Goal: Subscribe to service/newsletter: Subscribe to service/newsletter

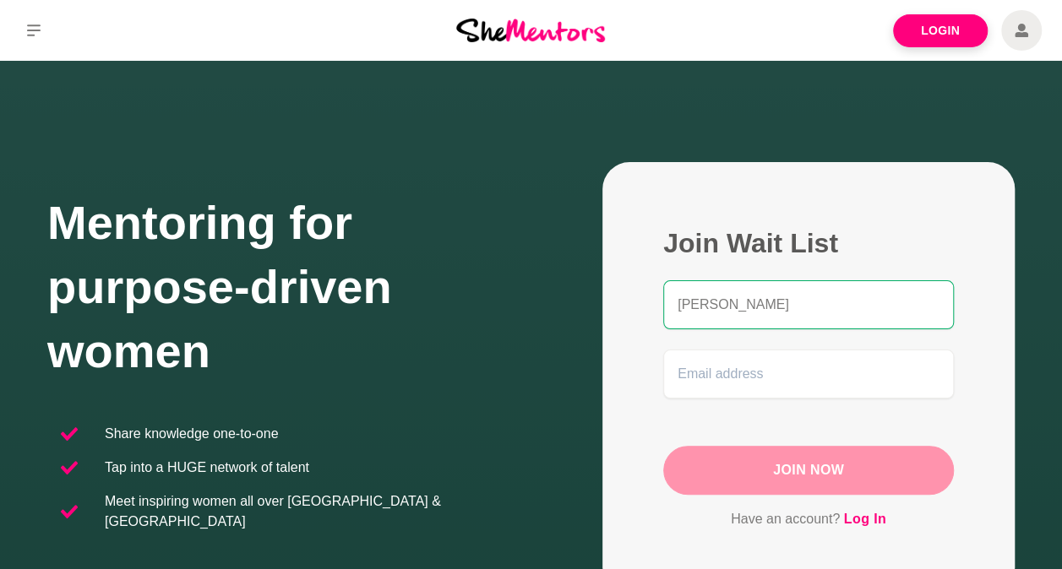
type input "Jane Schmidt"
type input "janekschmidt77@gmail.com"
click at [695, 453] on button "Join Now" at bounding box center [808, 470] width 291 height 49
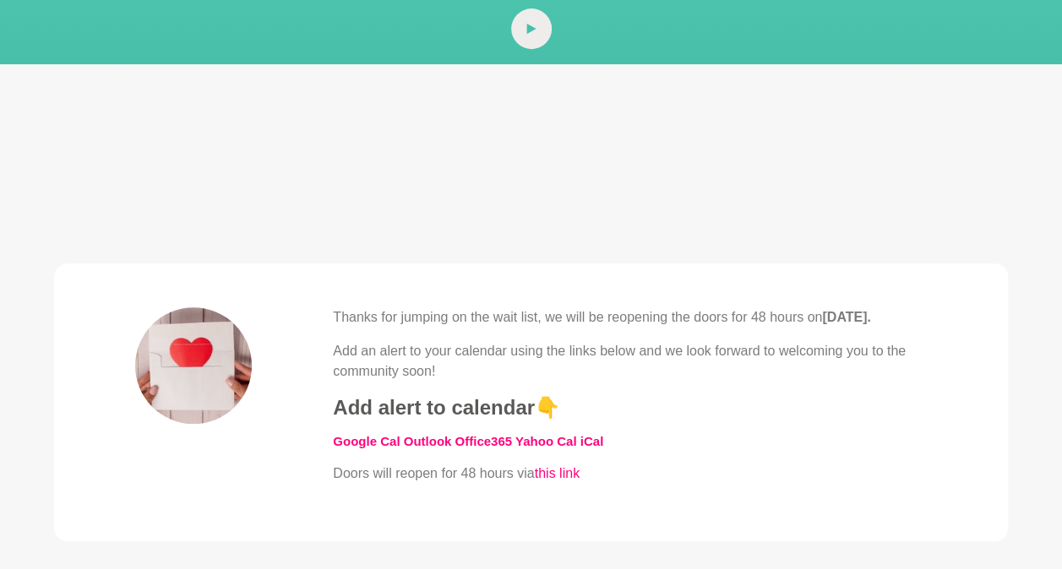
scroll to position [359, 0]
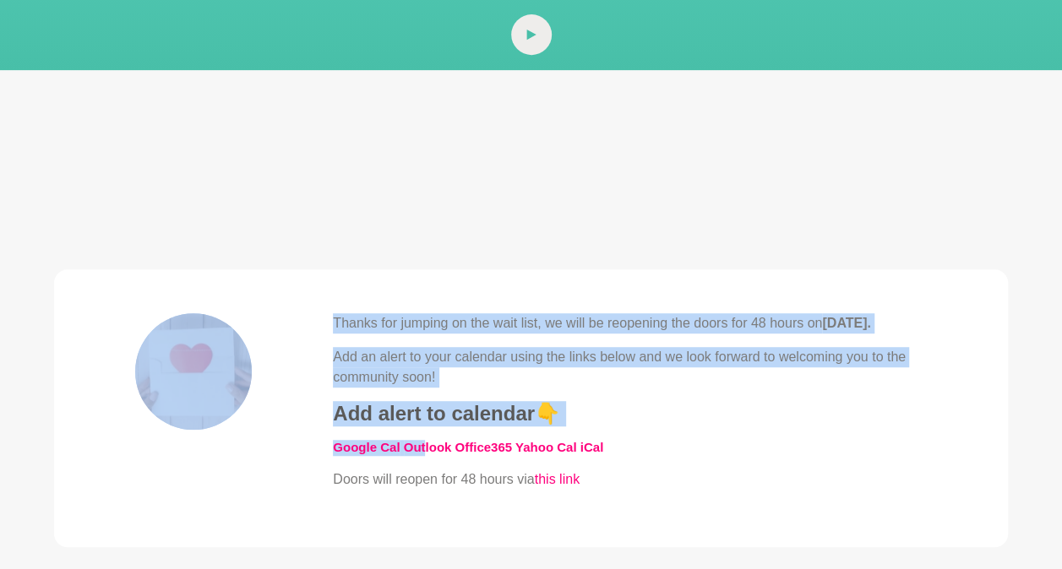
drag, startPoint x: 426, startPoint y: 466, endPoint x: 309, endPoint y: 444, distance: 118.6
click at [309, 444] on div "Thanks for jumping on the wait list, we will be reopening the doors for 48 hour…" at bounding box center [530, 408] width 791 height 190
drag, startPoint x: 309, startPoint y: 444, endPoint x: 301, endPoint y: 460, distance: 18.1
click at [301, 460] on div "Thanks for jumping on the wait list, we will be reopening the doors for 48 hour…" at bounding box center [530, 408] width 791 height 190
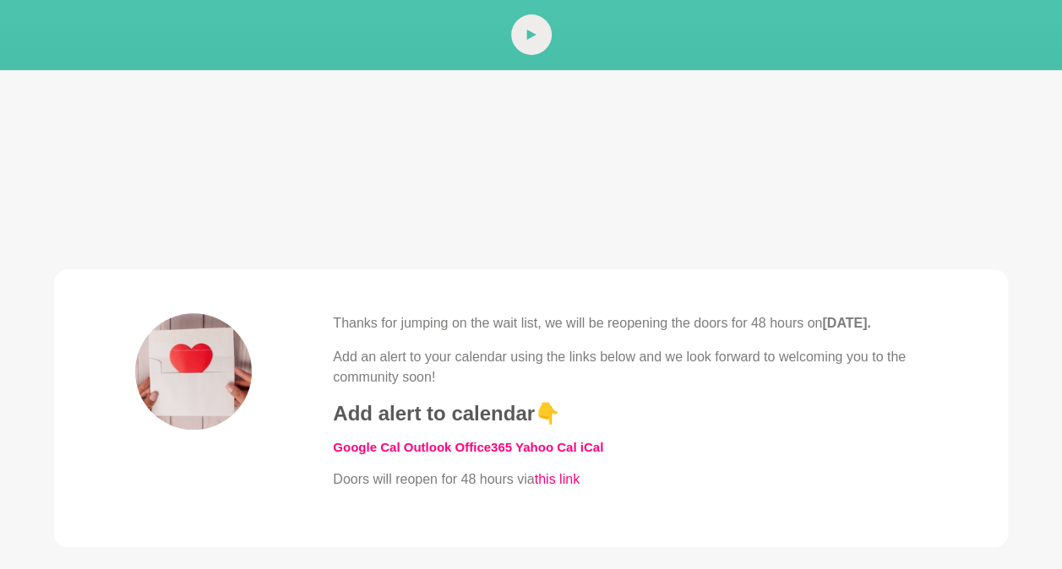
click at [651, 485] on div "Thanks for jumping on the wait list, we will be reopening the doors for 48 hour…" at bounding box center [630, 401] width 594 height 176
click at [361, 454] on link "​Google Cal" at bounding box center [366, 447] width 67 height 14
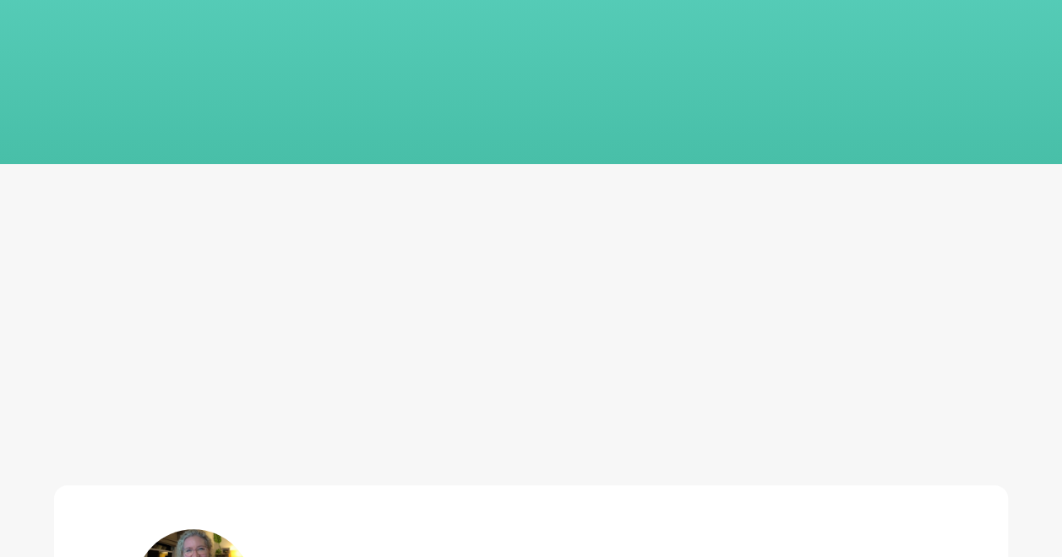
scroll to position [209, 0]
